Goal: Information Seeking & Learning: Learn about a topic

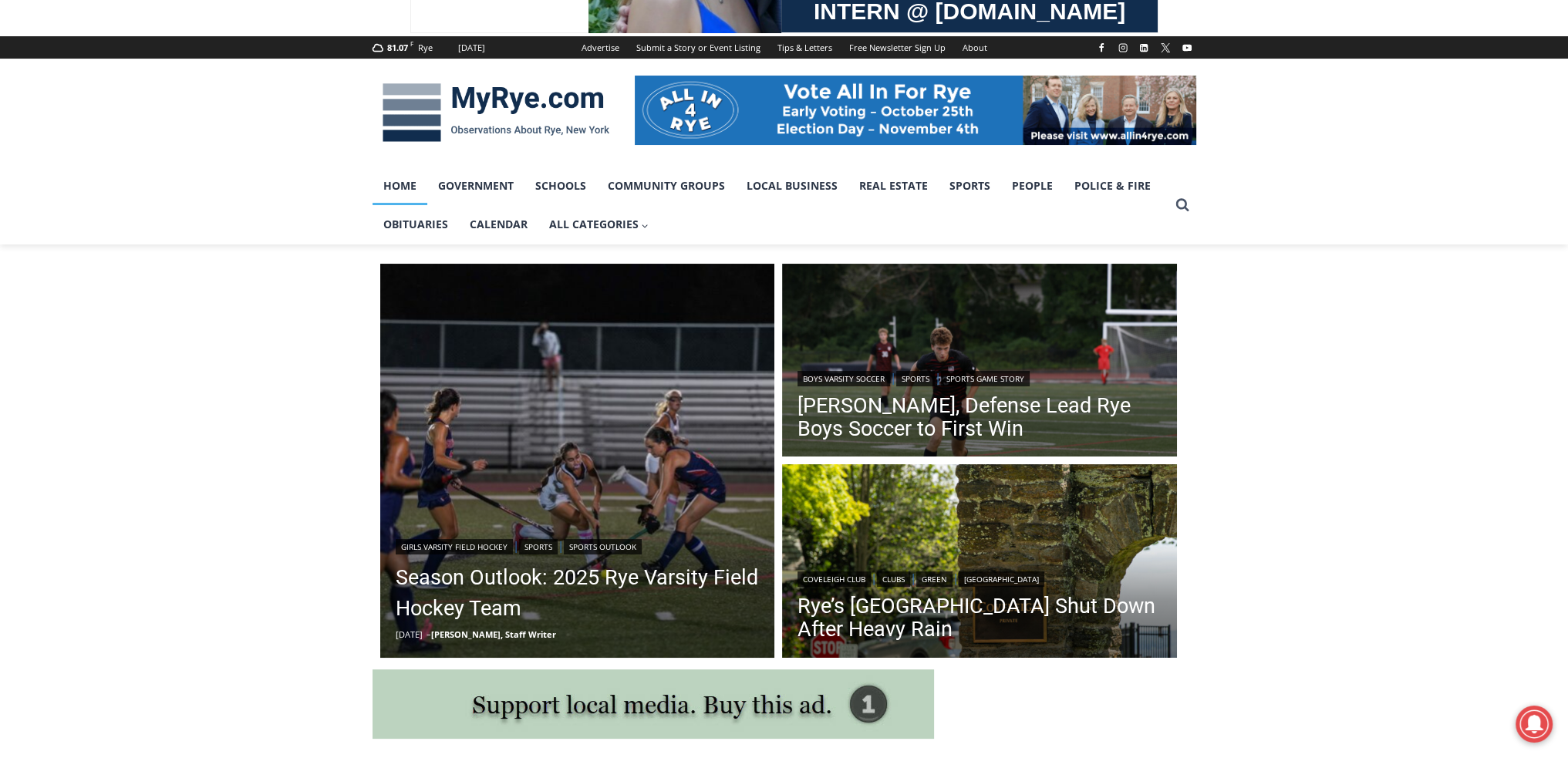
scroll to position [180, 0]
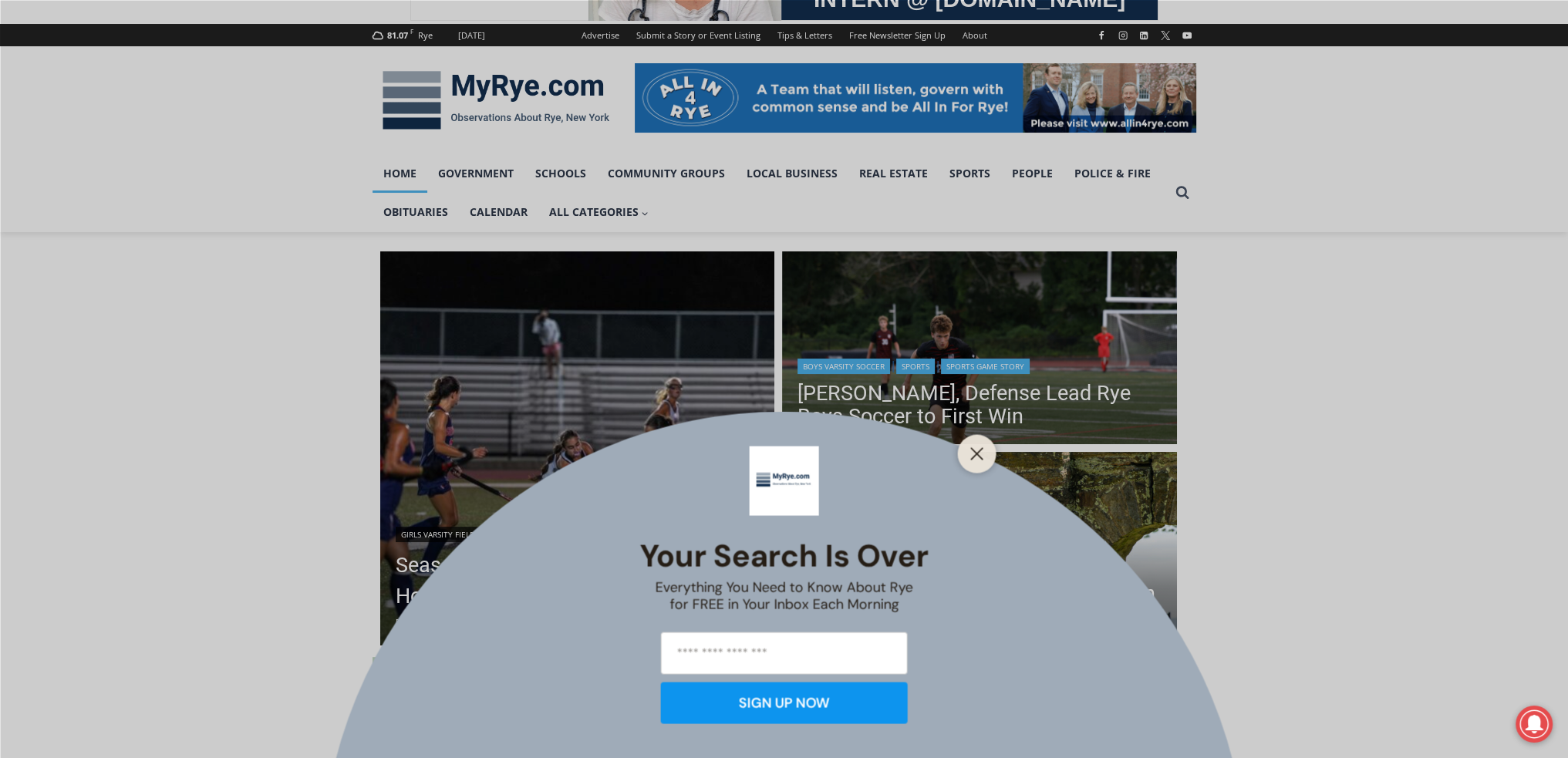
click at [979, 446] on icon "Close" at bounding box center [977, 453] width 14 height 14
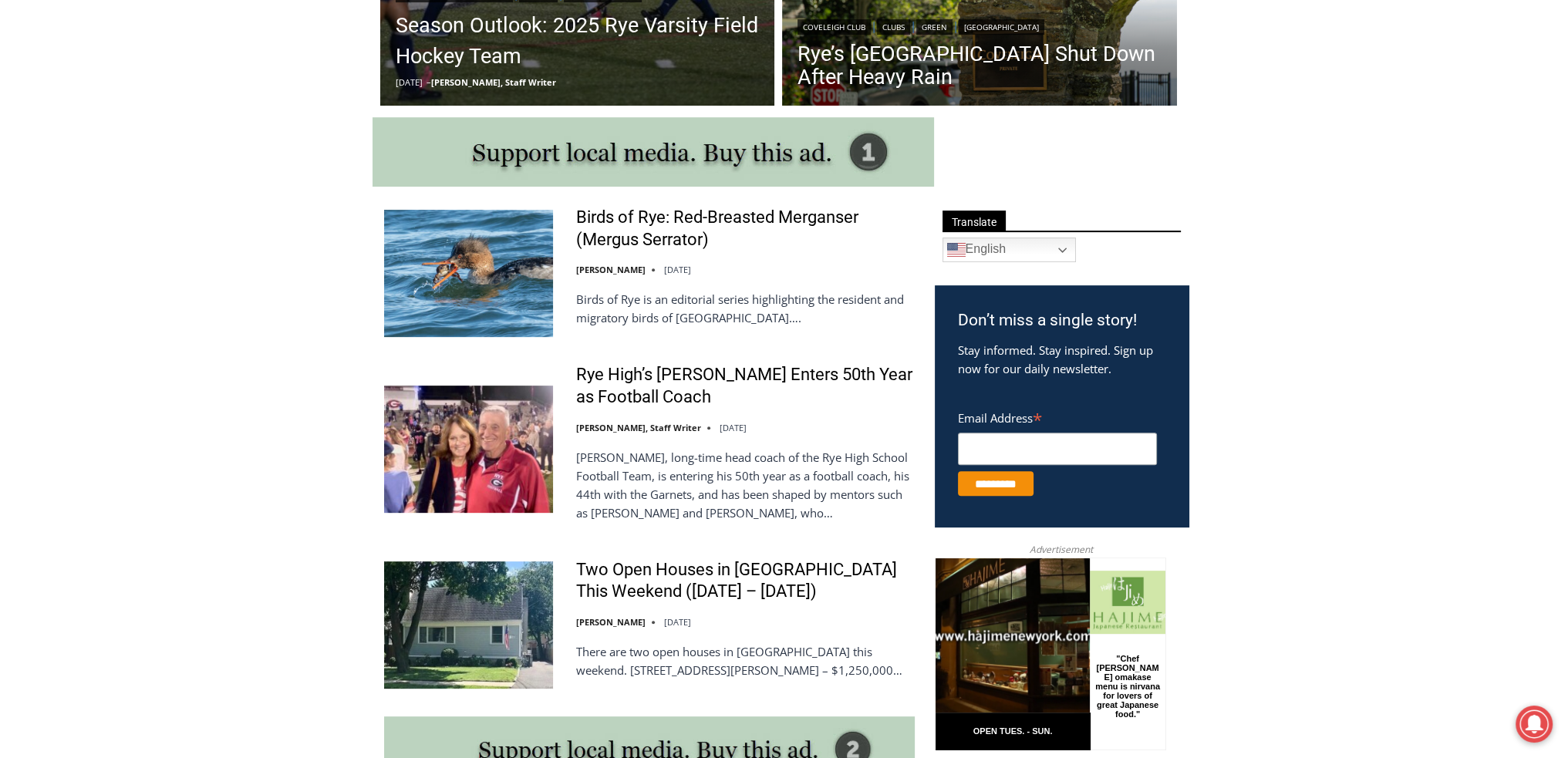
scroll to position [899, 0]
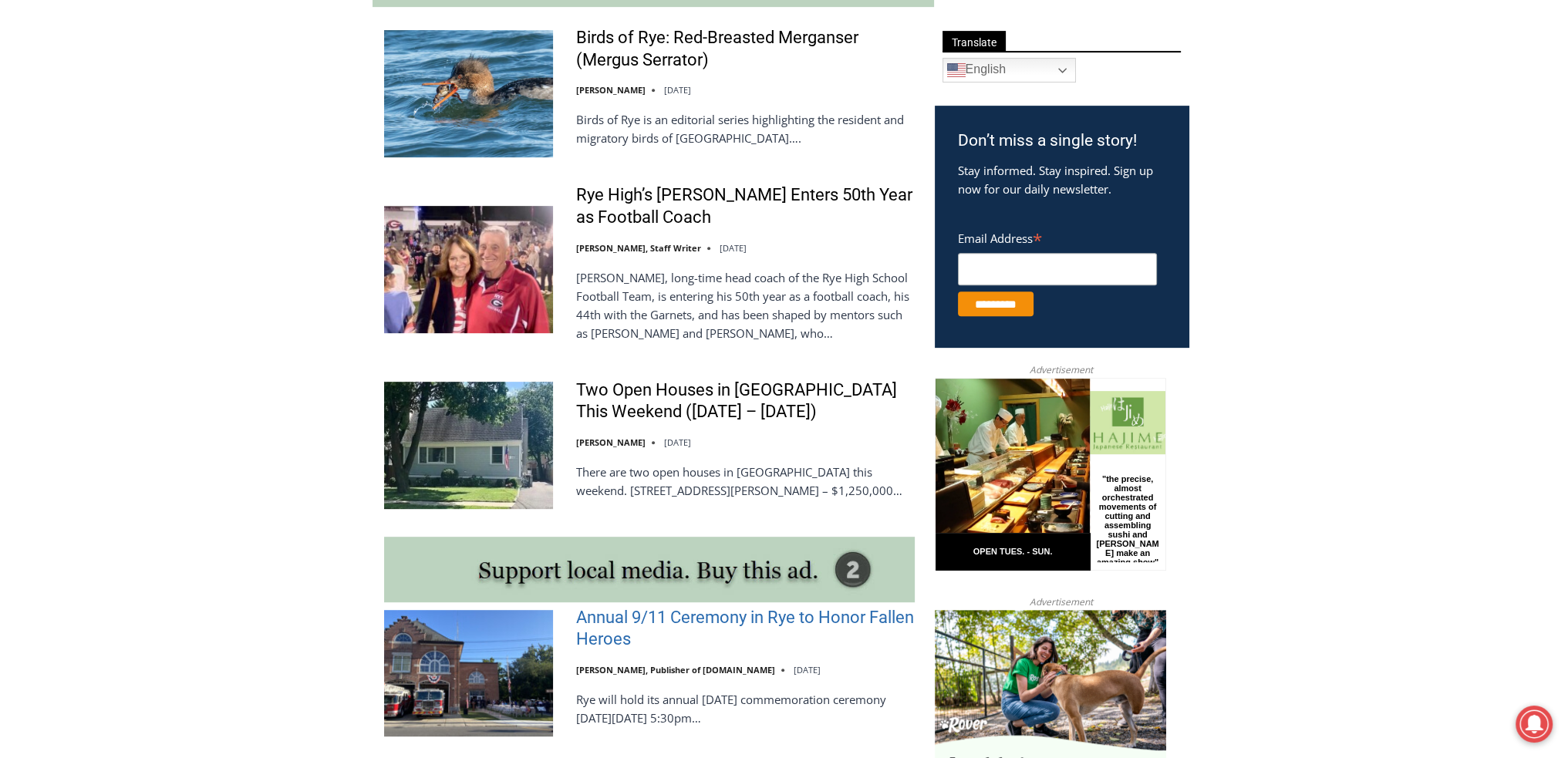
click at [586, 616] on link "Annual 9/11 Ceremony in Rye to Honor Fallen Heroes" at bounding box center [745, 629] width 339 height 44
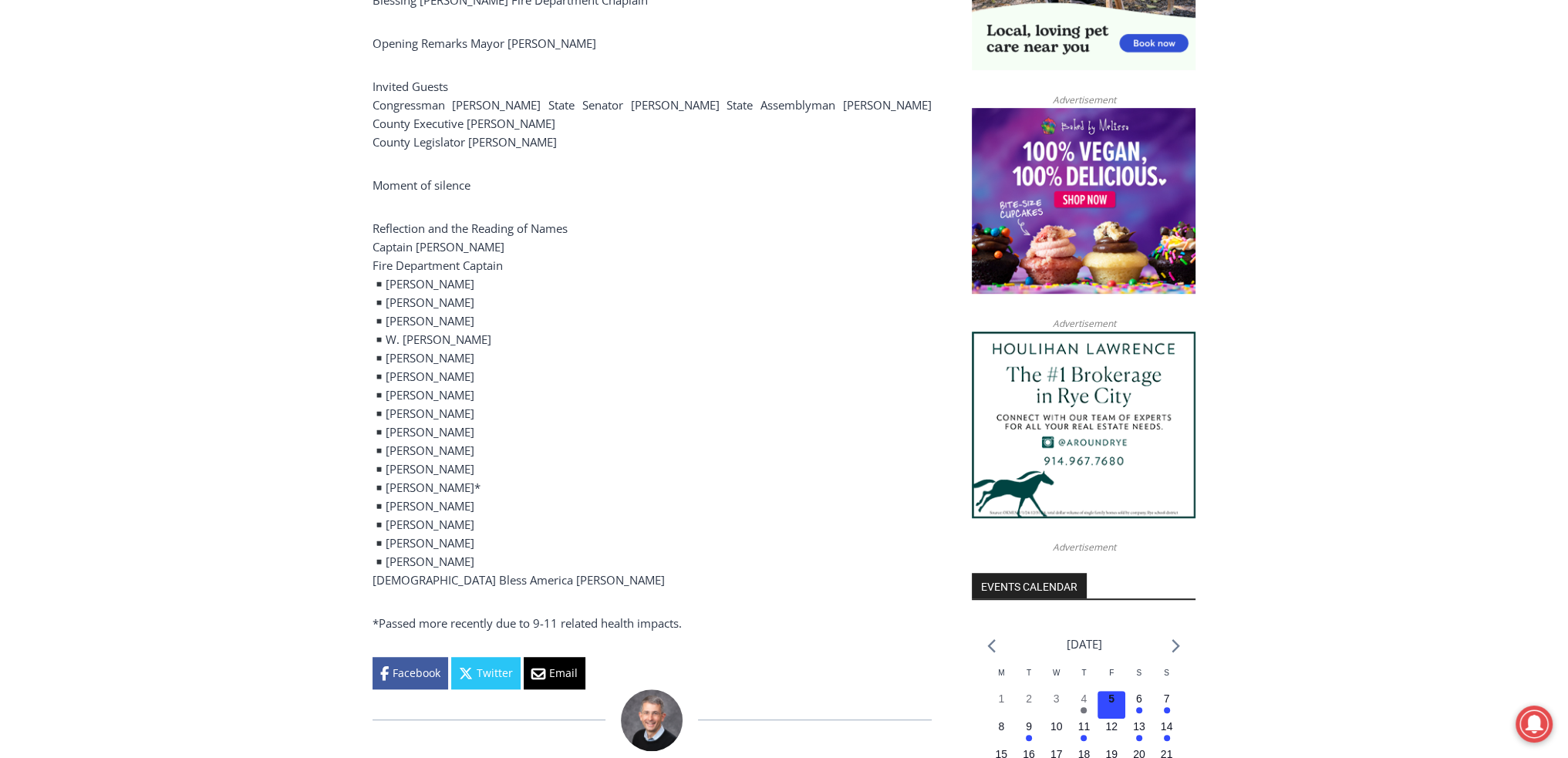
scroll to position [1177, 0]
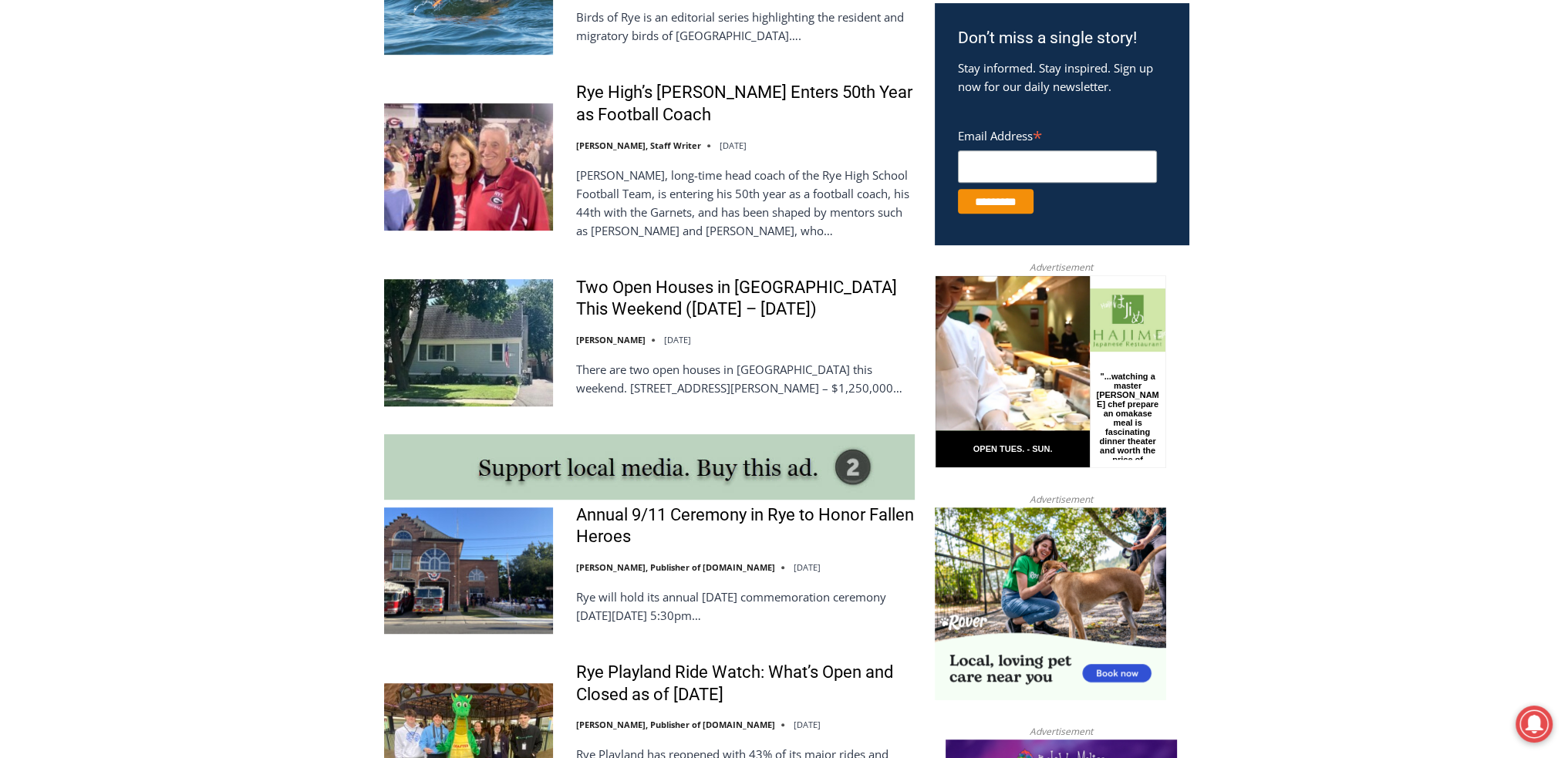
scroll to position [899, 0]
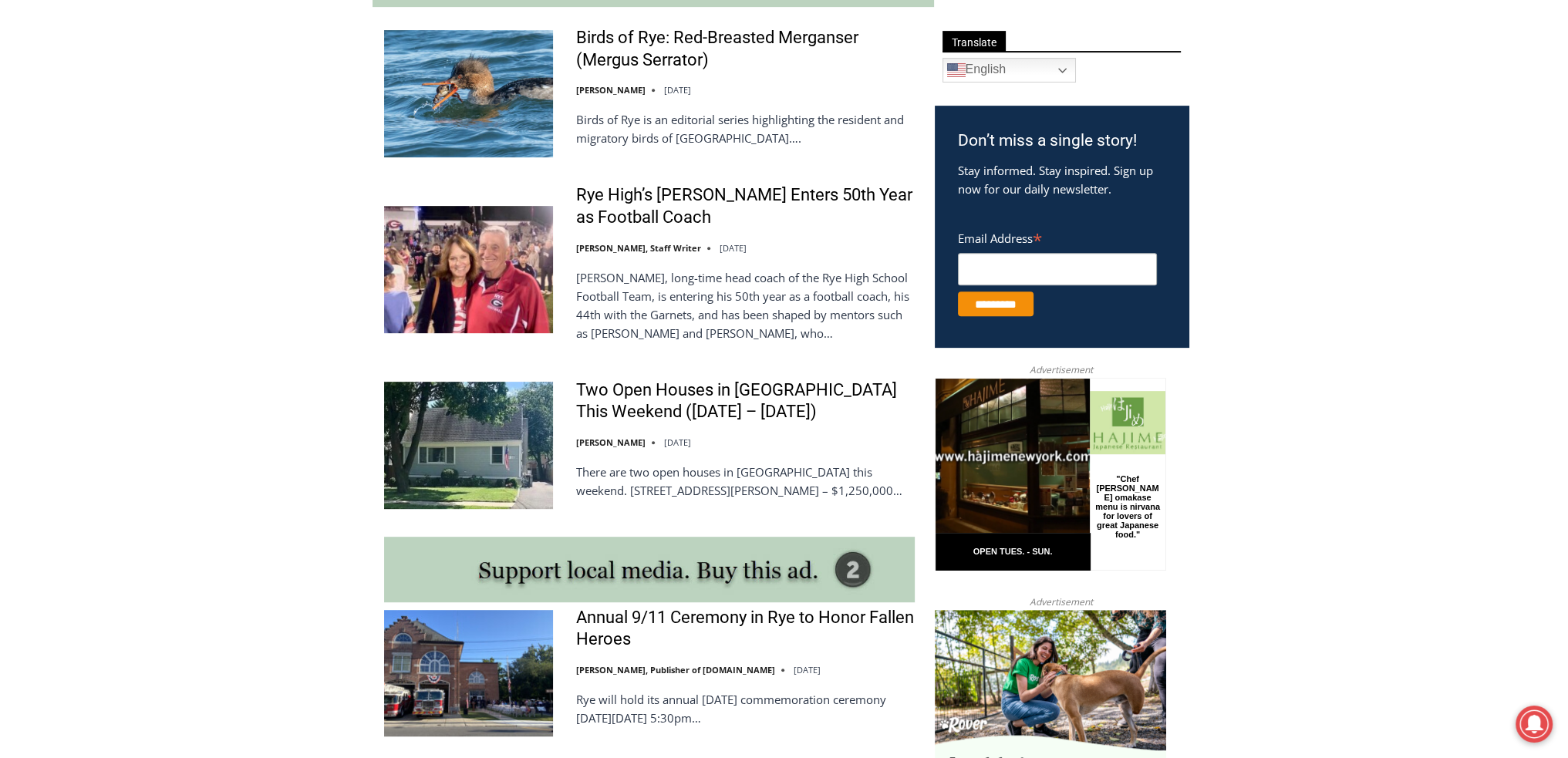
click at [480, 406] on img at bounding box center [468, 445] width 169 height 126
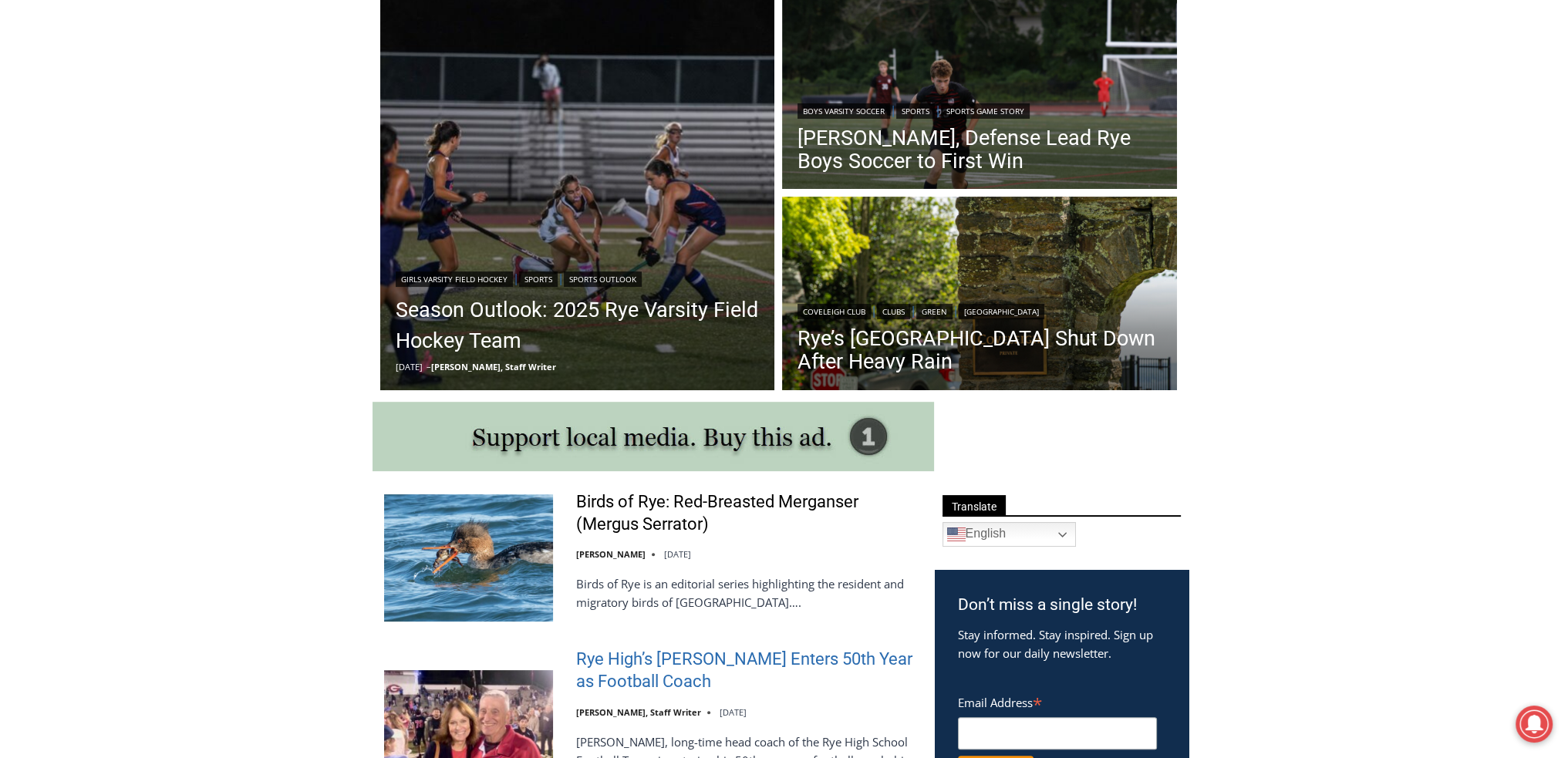
scroll to position [540, 0]
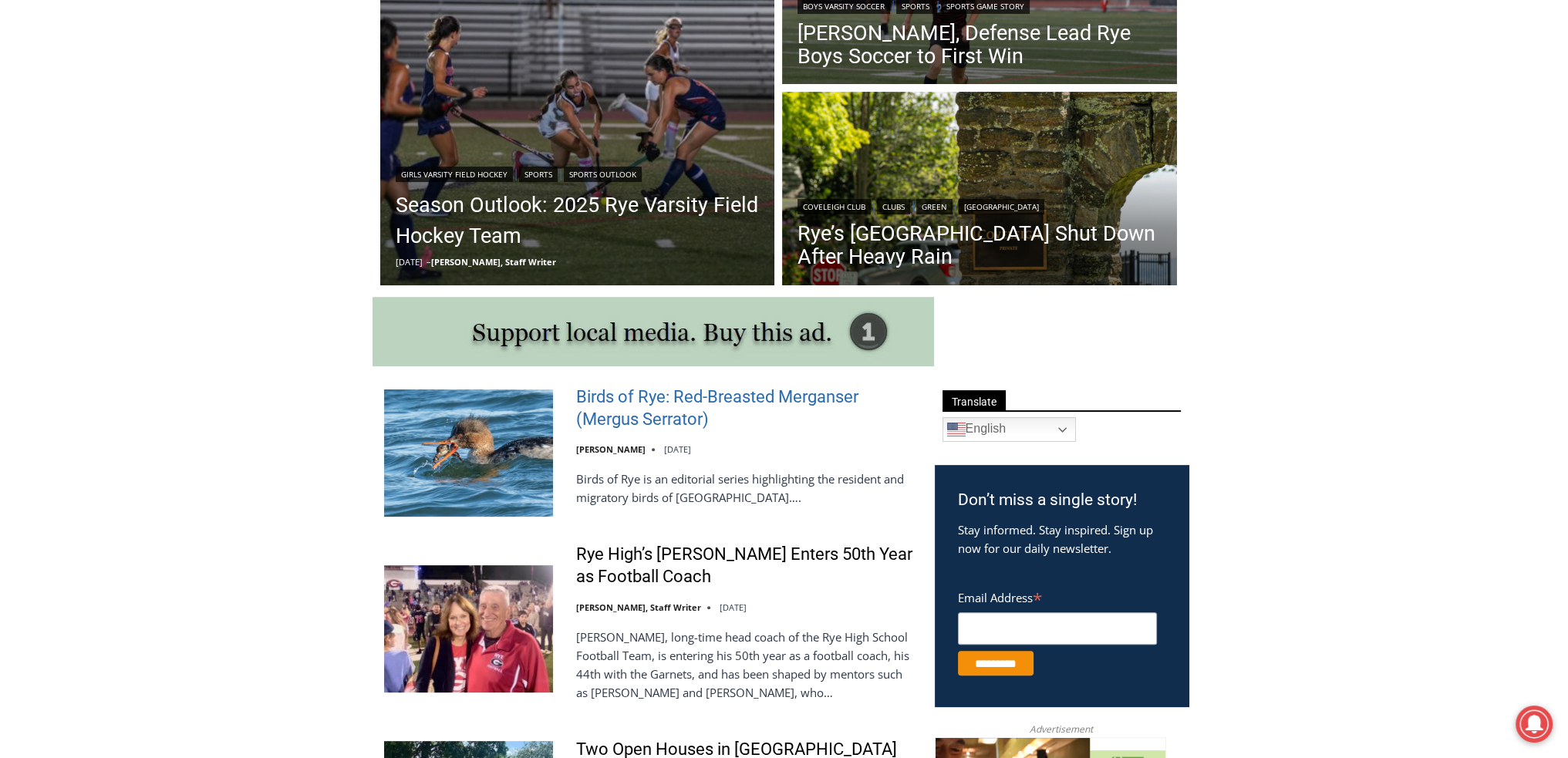
click at [819, 392] on link "Birds of Rye: Red-Breasted Merganser (Mergus Serrator)" at bounding box center [745, 408] width 339 height 44
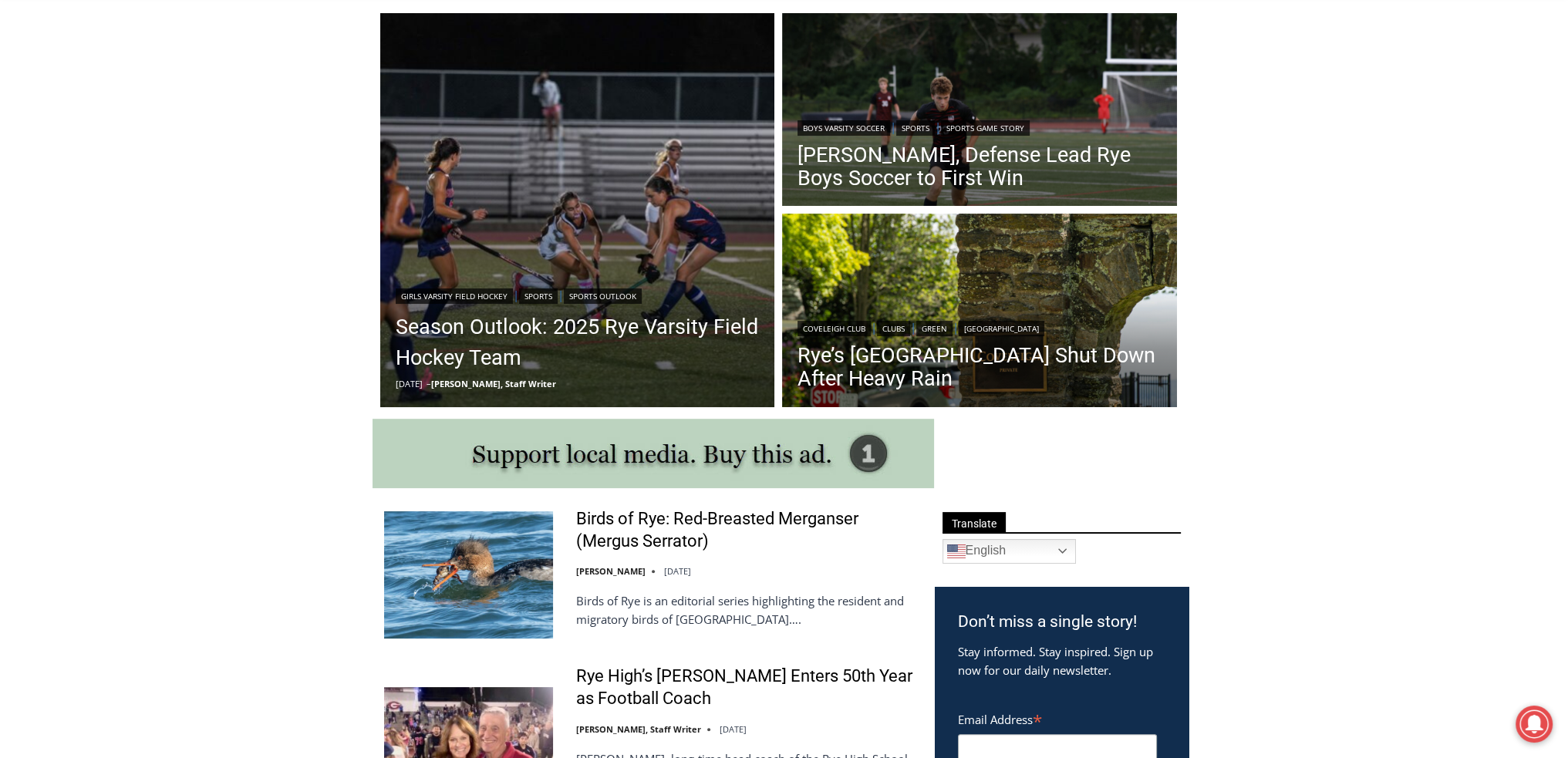
scroll to position [383, 0]
